Goal: Task Accomplishment & Management: Use online tool/utility

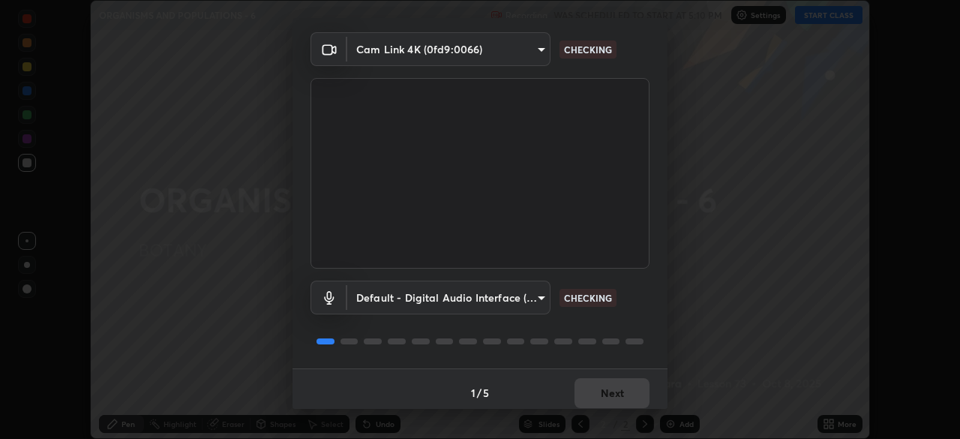
scroll to position [53, 0]
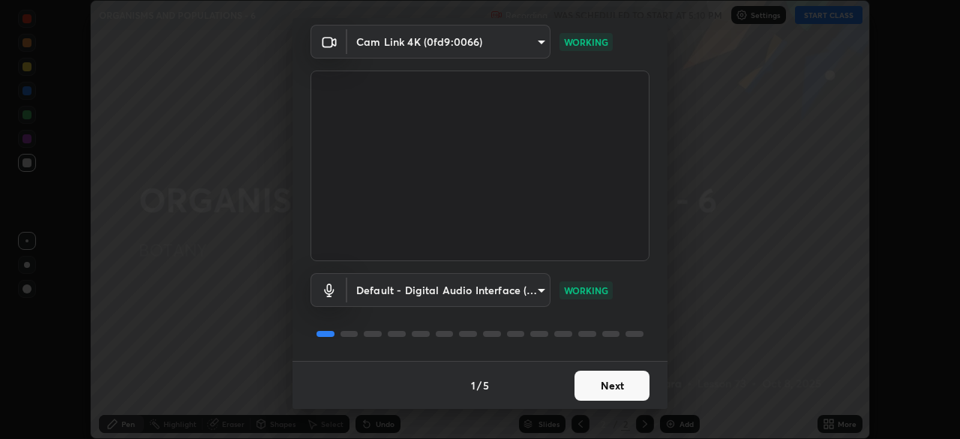
click at [626, 392] on button "Next" at bounding box center [612, 386] width 75 height 30
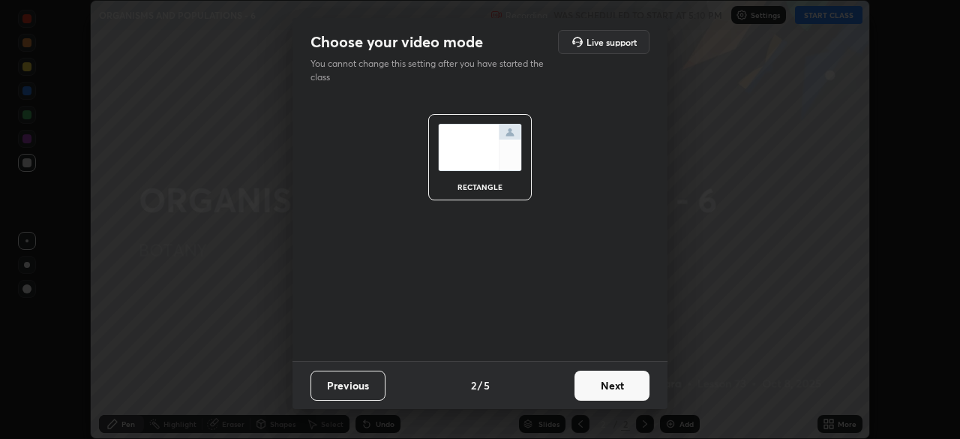
scroll to position [0, 0]
click at [625, 390] on button "Next" at bounding box center [612, 386] width 75 height 30
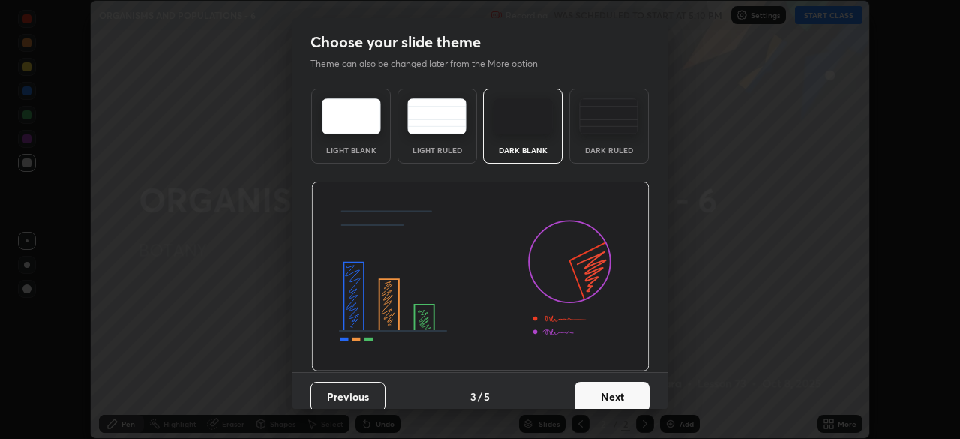
click at [628, 389] on button "Next" at bounding box center [612, 397] width 75 height 30
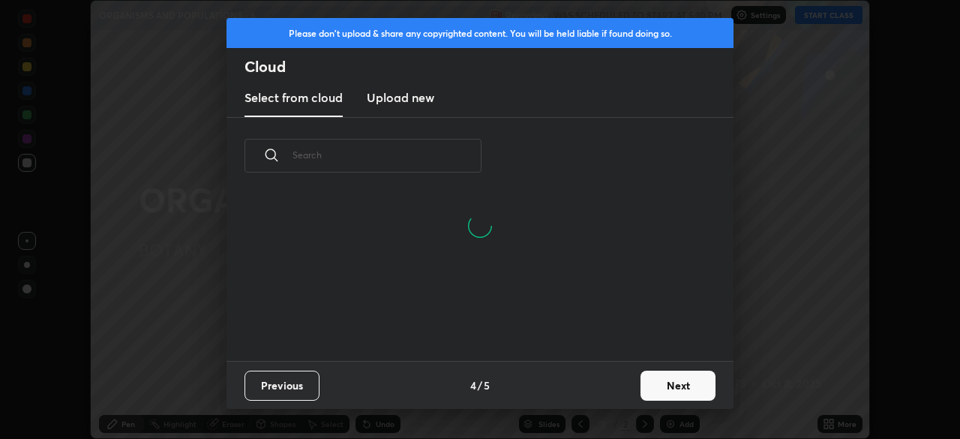
click at [665, 382] on button "Next" at bounding box center [678, 386] width 75 height 30
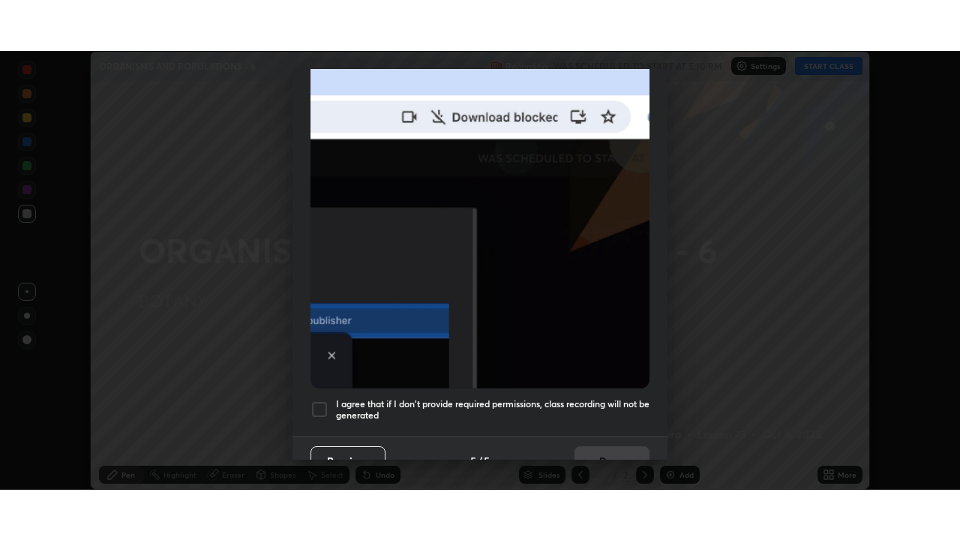
scroll to position [359, 0]
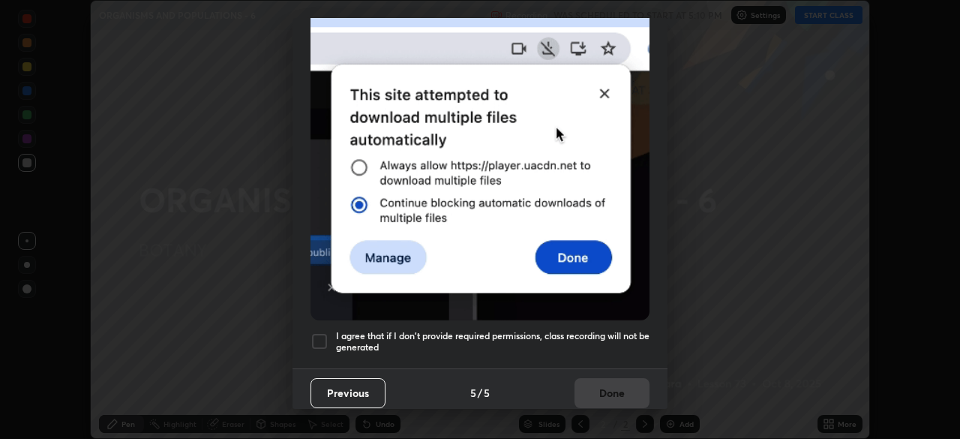
click at [619, 330] on h5 "I agree that if I don't provide required permissions, class recording will not …" at bounding box center [493, 341] width 314 height 23
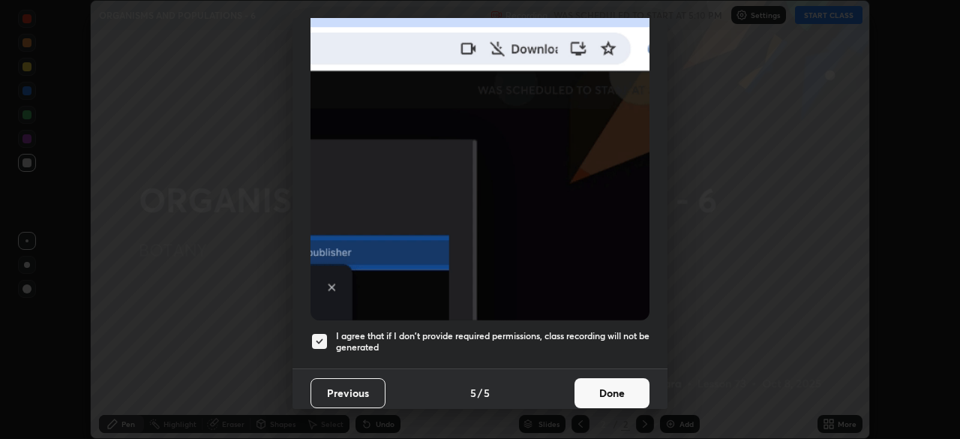
click at [619, 391] on button "Done" at bounding box center [612, 393] width 75 height 30
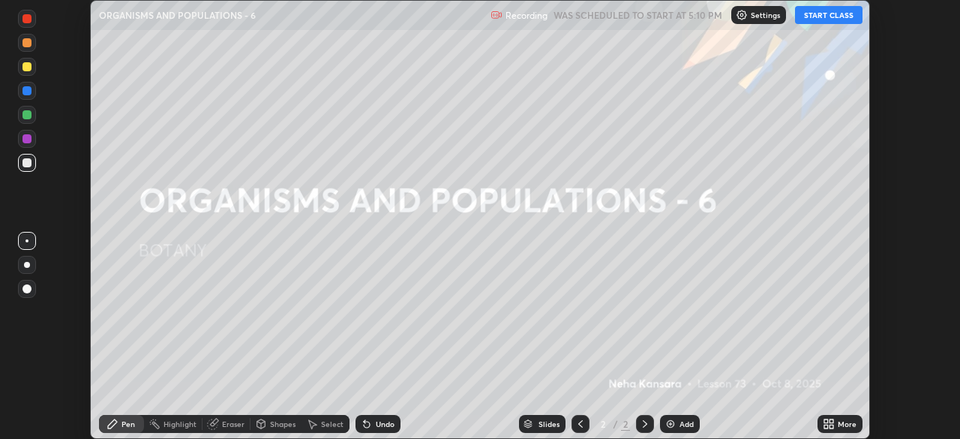
click at [820, 18] on button "START CLASS" at bounding box center [829, 15] width 68 height 18
click at [828, 423] on icon at bounding box center [829, 424] width 12 height 12
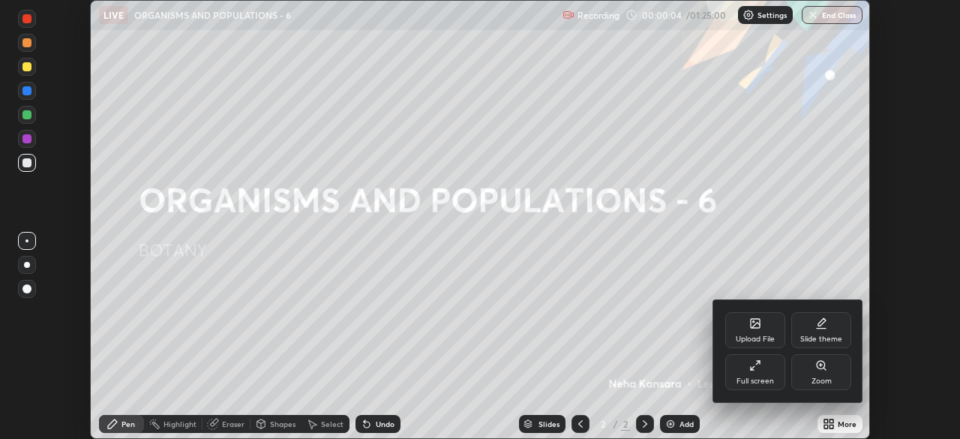
click at [756, 367] on icon at bounding box center [755, 365] width 12 height 12
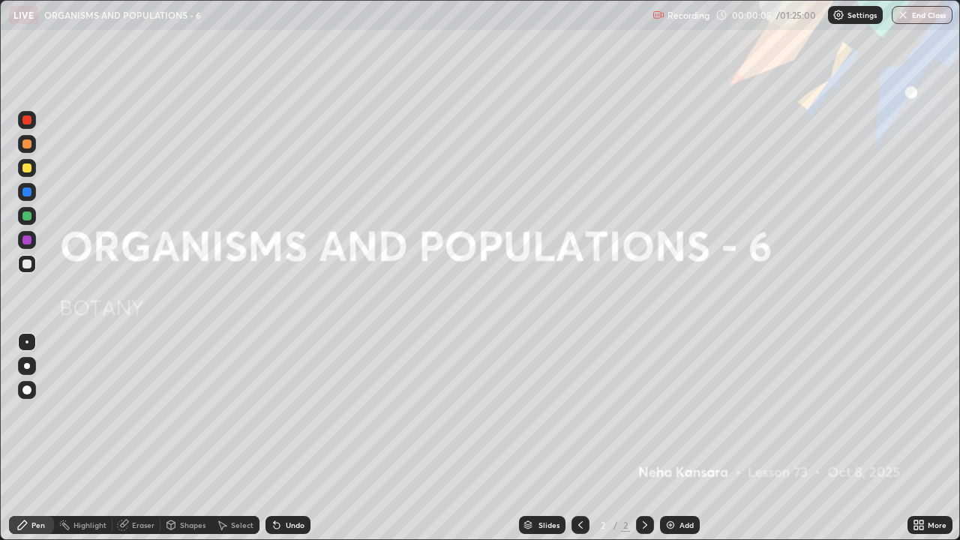
scroll to position [540, 960]
click at [643, 438] on icon at bounding box center [645, 525] width 5 height 8
click at [680, 438] on div "Add" at bounding box center [687, 525] width 14 height 8
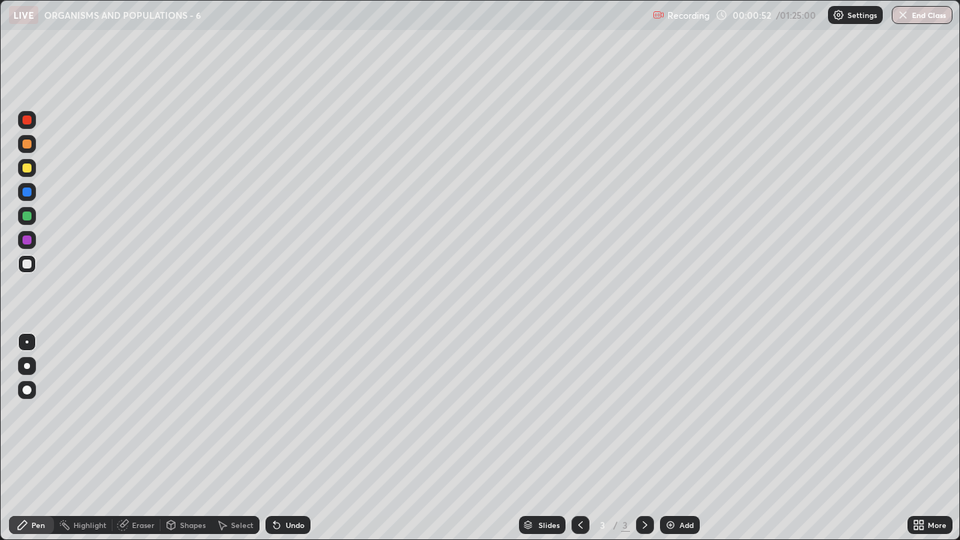
click at [28, 240] on div at bounding box center [27, 240] width 9 height 9
click at [27, 366] on div at bounding box center [27, 366] width 6 height 6
click at [30, 195] on div at bounding box center [27, 192] width 9 height 9
click at [28, 216] on div at bounding box center [27, 216] width 9 height 9
click at [674, 438] on img at bounding box center [671, 525] width 12 height 12
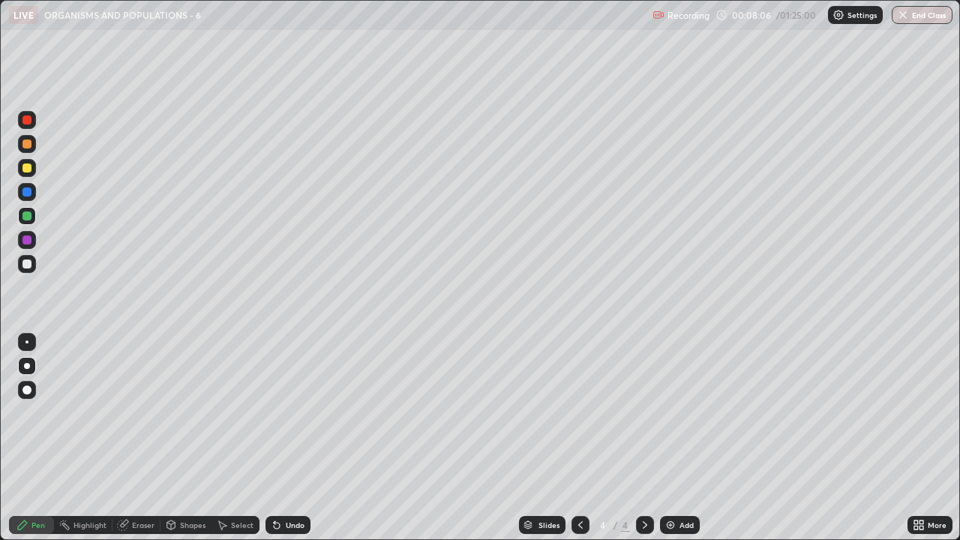
click at [28, 168] on div at bounding box center [27, 168] width 9 height 9
click at [678, 438] on div "Add" at bounding box center [680, 525] width 40 height 18
click at [579, 438] on icon at bounding box center [581, 525] width 12 height 12
click at [643, 438] on icon at bounding box center [645, 525] width 12 height 12
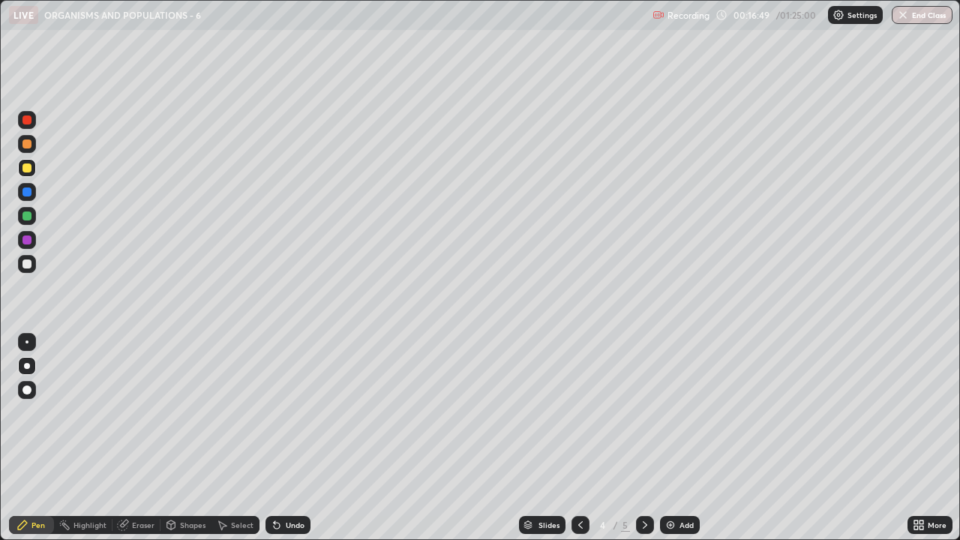
click at [644, 438] on icon at bounding box center [645, 525] width 12 height 12
click at [31, 195] on div at bounding box center [27, 192] width 18 height 18
click at [34, 172] on div at bounding box center [27, 168] width 18 height 18
click at [671, 438] on img at bounding box center [671, 525] width 12 height 12
click at [671, 438] on div "Add" at bounding box center [680, 525] width 40 height 18
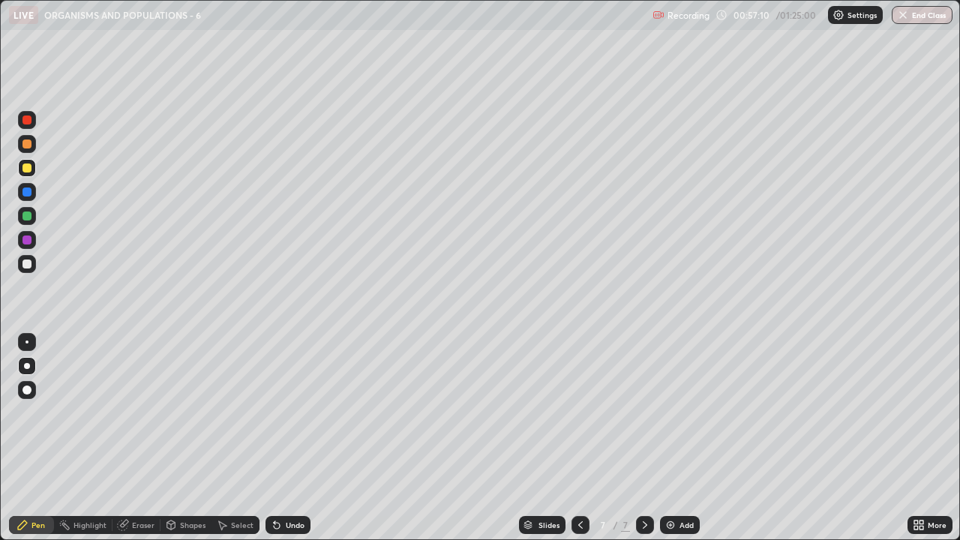
click at [670, 438] on img at bounding box center [671, 525] width 12 height 12
click at [30, 244] on div at bounding box center [27, 240] width 18 height 18
click at [30, 266] on div at bounding box center [27, 264] width 9 height 9
click at [668, 438] on img at bounding box center [671, 525] width 12 height 12
click at [236, 438] on div "Select" at bounding box center [242, 525] width 23 height 8
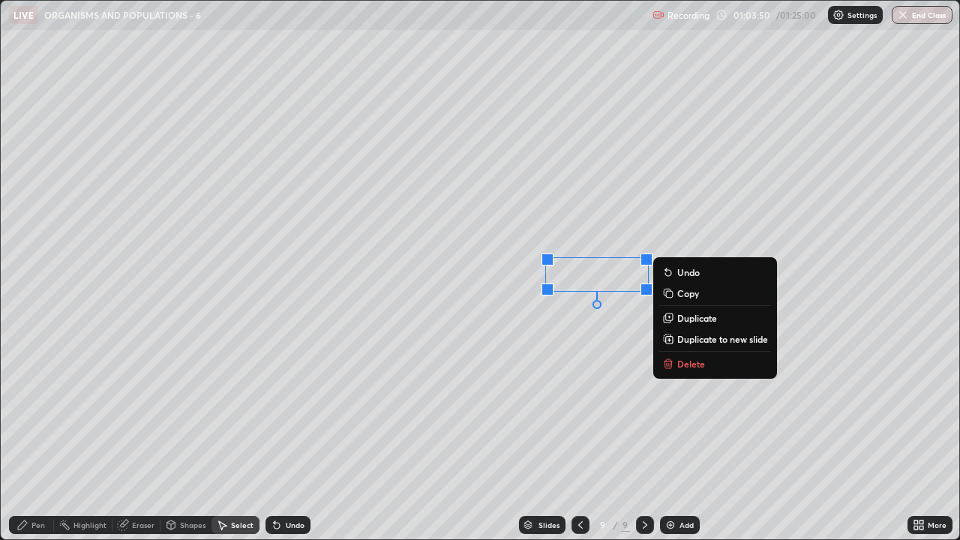
click at [41, 438] on div "Pen" at bounding box center [39, 525] width 14 height 8
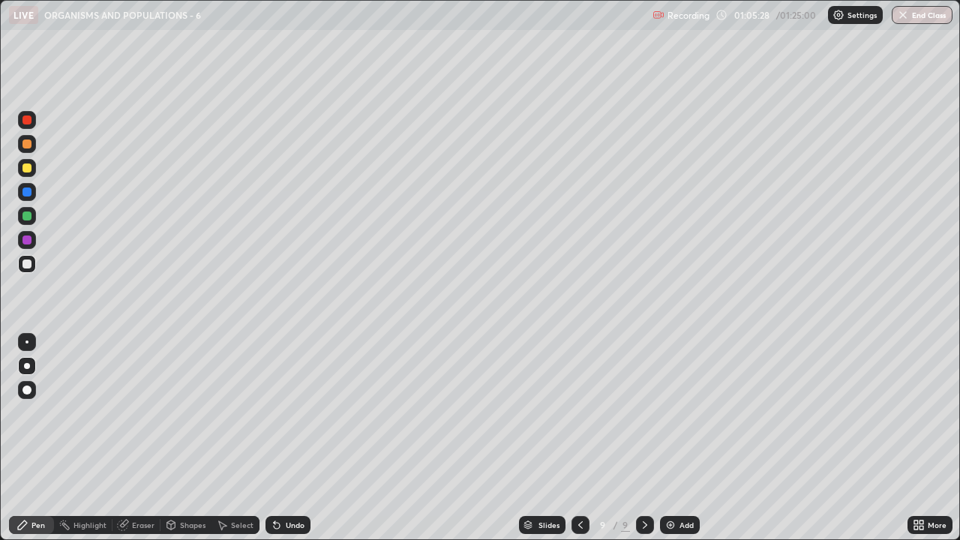
click at [151, 438] on div "Eraser" at bounding box center [143, 525] width 23 height 8
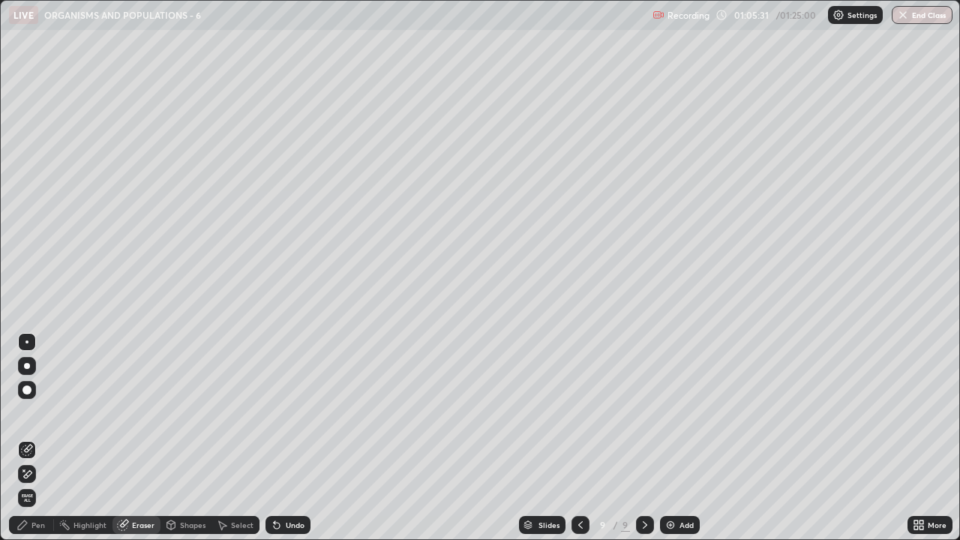
click at [39, 438] on div "Pen" at bounding box center [39, 525] width 14 height 8
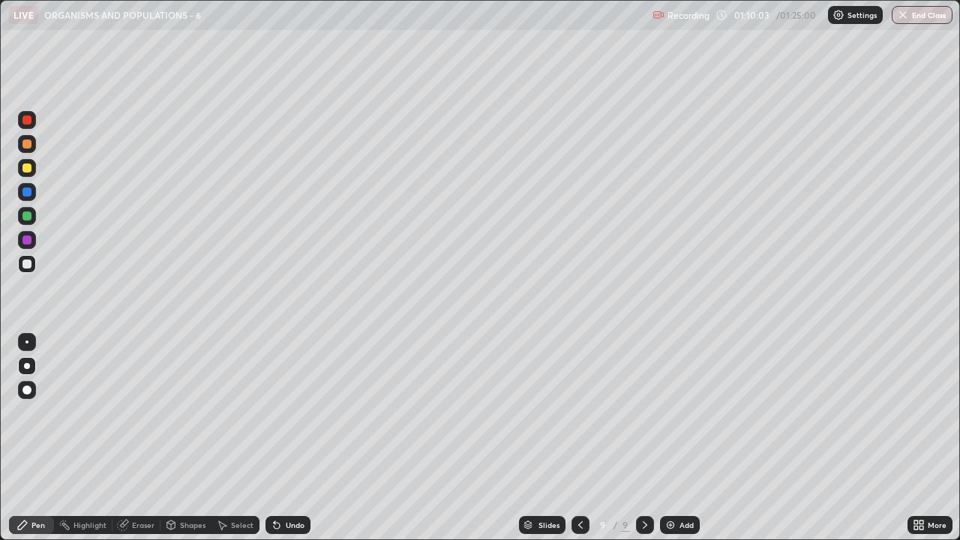
click at [672, 438] on img at bounding box center [671, 525] width 12 height 12
click at [181, 438] on div "Shapes" at bounding box center [193, 525] width 26 height 8
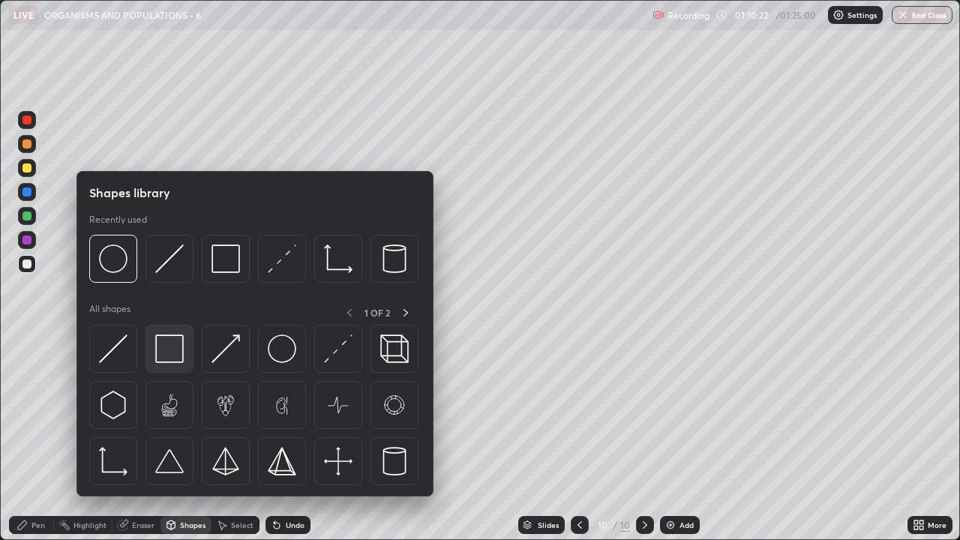
click at [167, 346] on img at bounding box center [169, 349] width 29 height 29
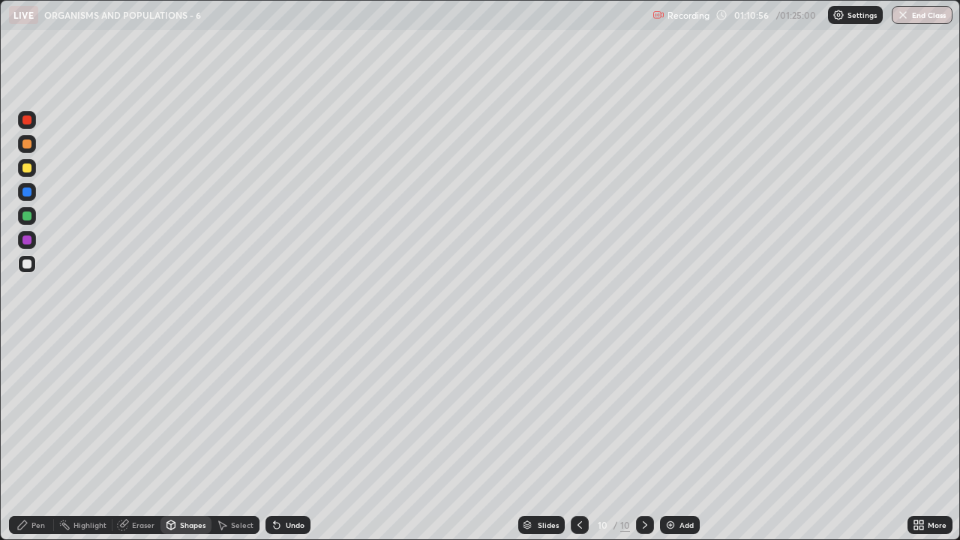
click at [43, 438] on div "Pen" at bounding box center [39, 525] width 14 height 8
click at [29, 239] on div at bounding box center [27, 240] width 9 height 9
click at [675, 438] on img at bounding box center [671, 525] width 12 height 12
click at [29, 268] on div at bounding box center [27, 264] width 9 height 9
click at [192, 438] on div "Shapes" at bounding box center [193, 525] width 26 height 8
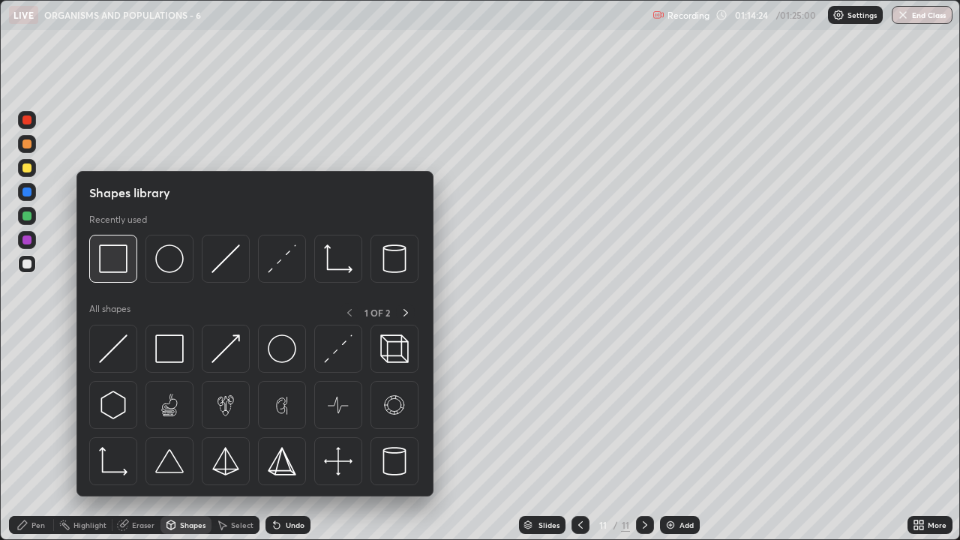
click at [121, 270] on img at bounding box center [113, 259] width 29 height 29
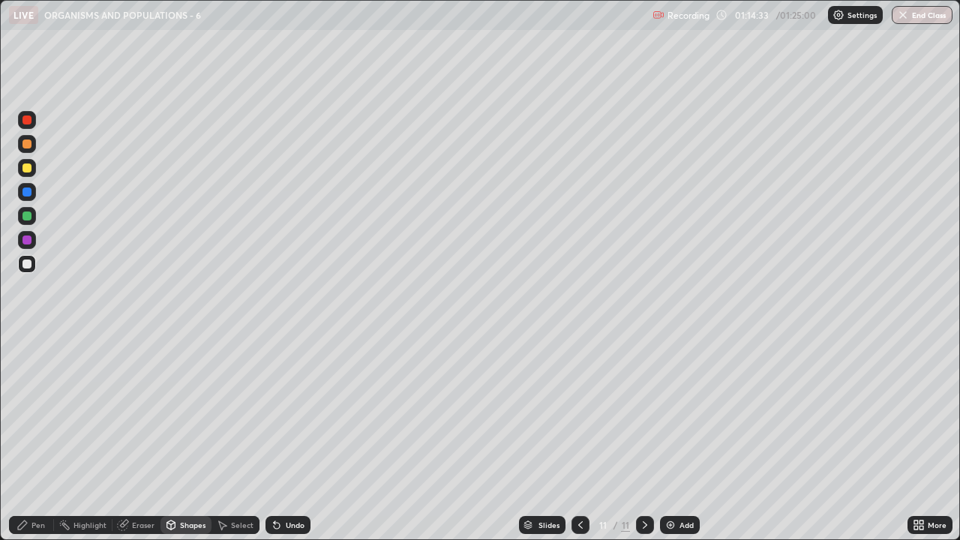
click at [38, 438] on div "Pen" at bounding box center [39, 525] width 14 height 8
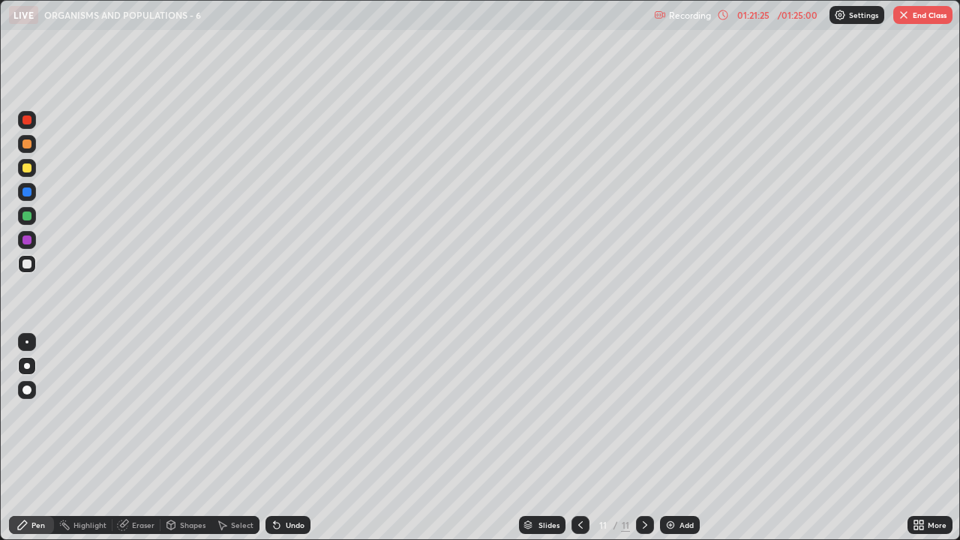
click at [925, 15] on button "End Class" at bounding box center [922, 15] width 59 height 18
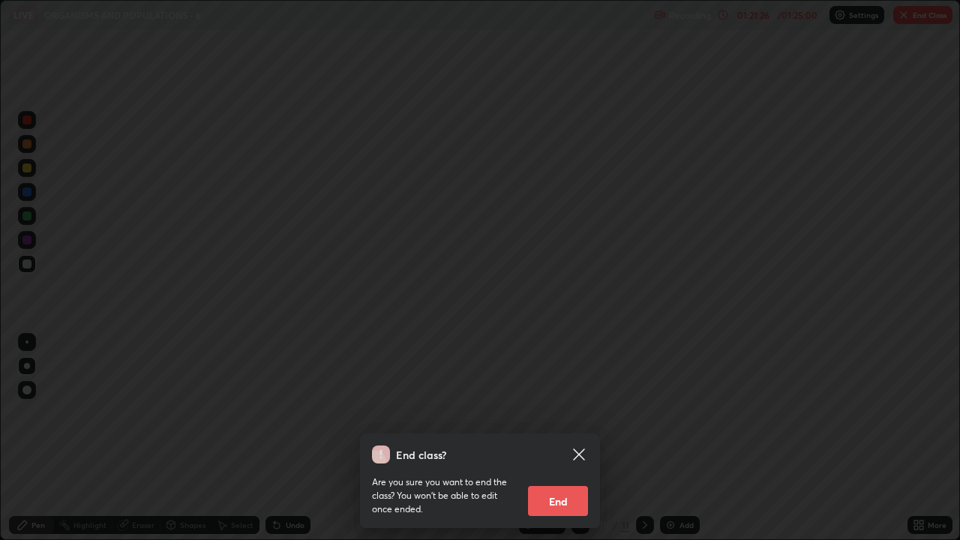
click at [574, 438] on button "End" at bounding box center [558, 501] width 60 height 30
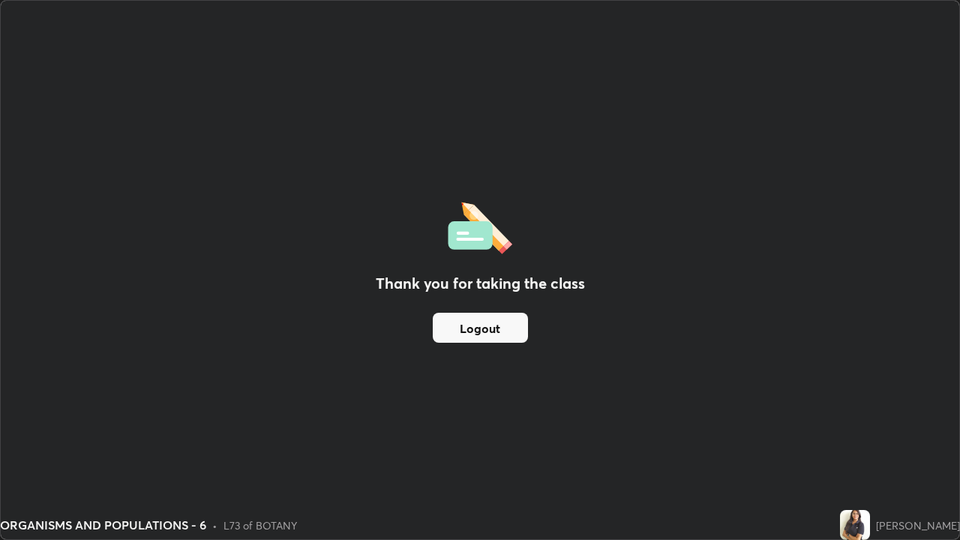
click at [502, 328] on button "Logout" at bounding box center [480, 328] width 95 height 30
